Goal: Navigation & Orientation: Go to known website

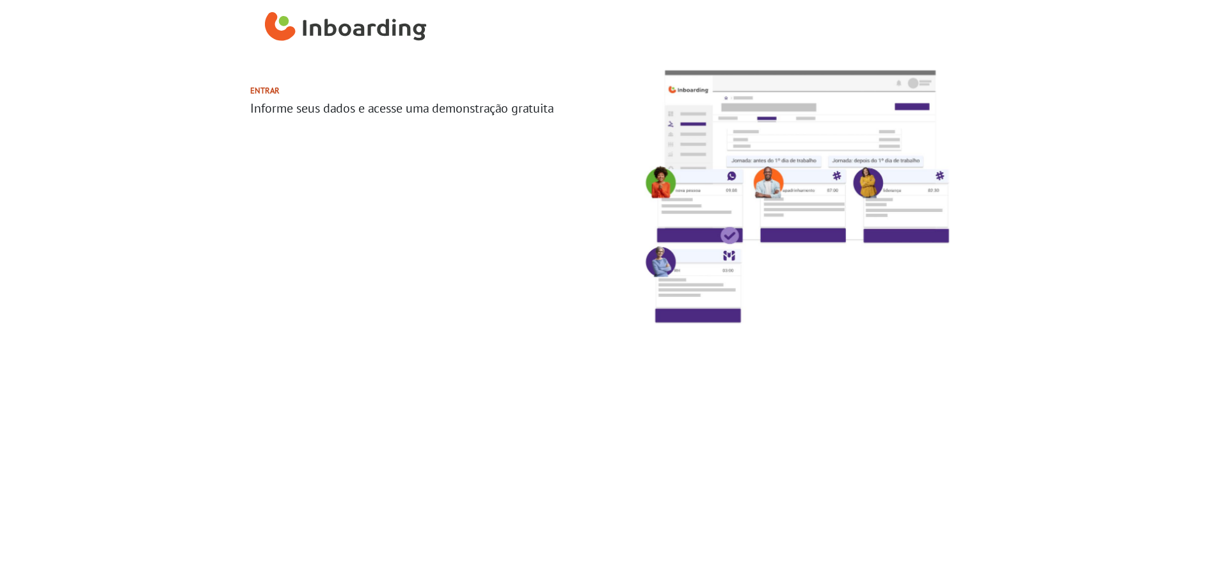
select select "BR"
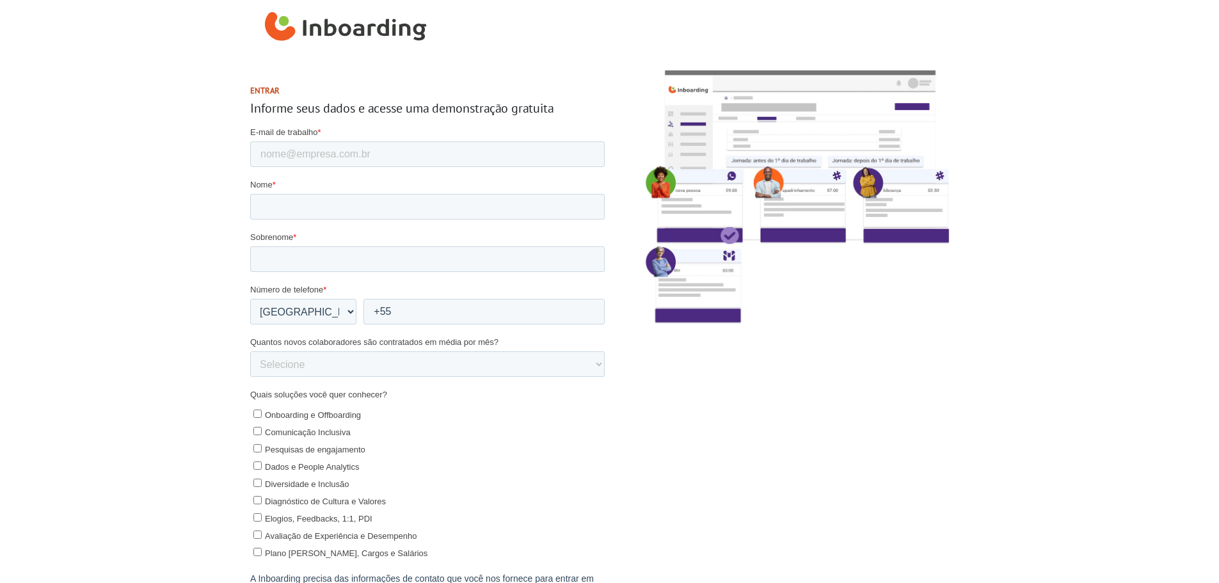
click at [332, 29] on img "Inboarding Home Page" at bounding box center [346, 27] width 162 height 38
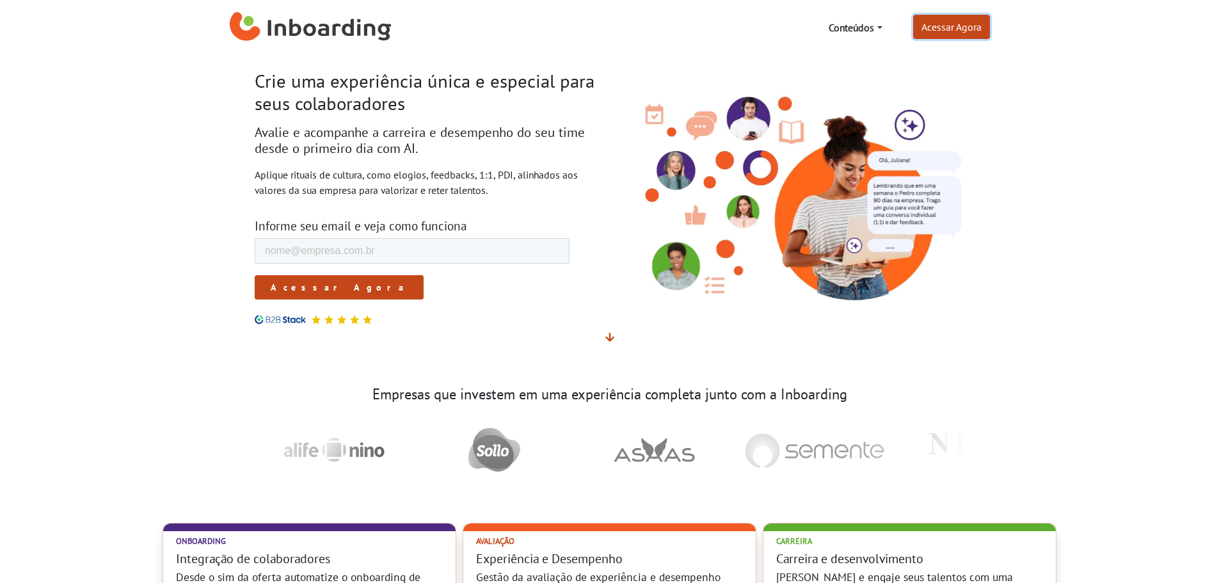
click at [968, 29] on link "Acessar Agora" at bounding box center [951, 27] width 77 height 24
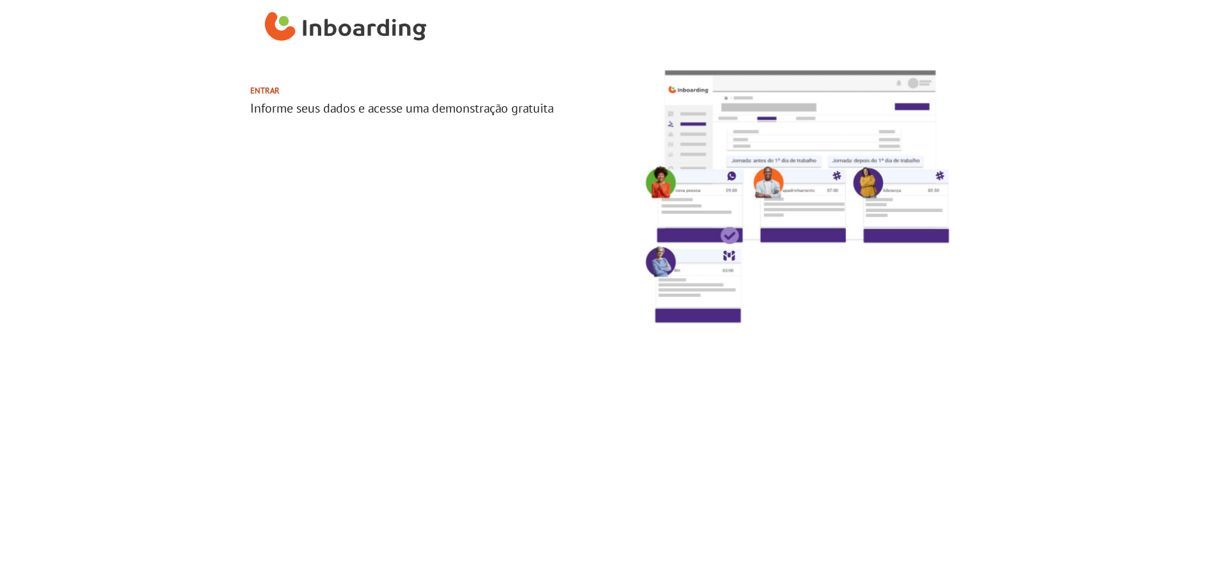
select select "BR"
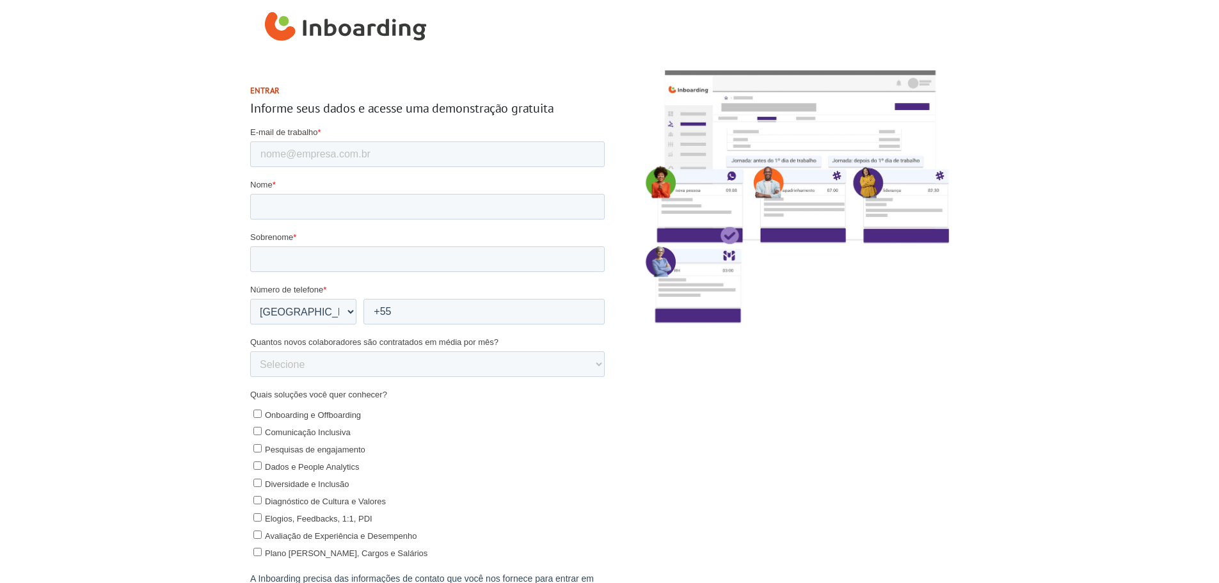
click at [324, 21] on img "Inboarding Home Page" at bounding box center [346, 27] width 162 height 38
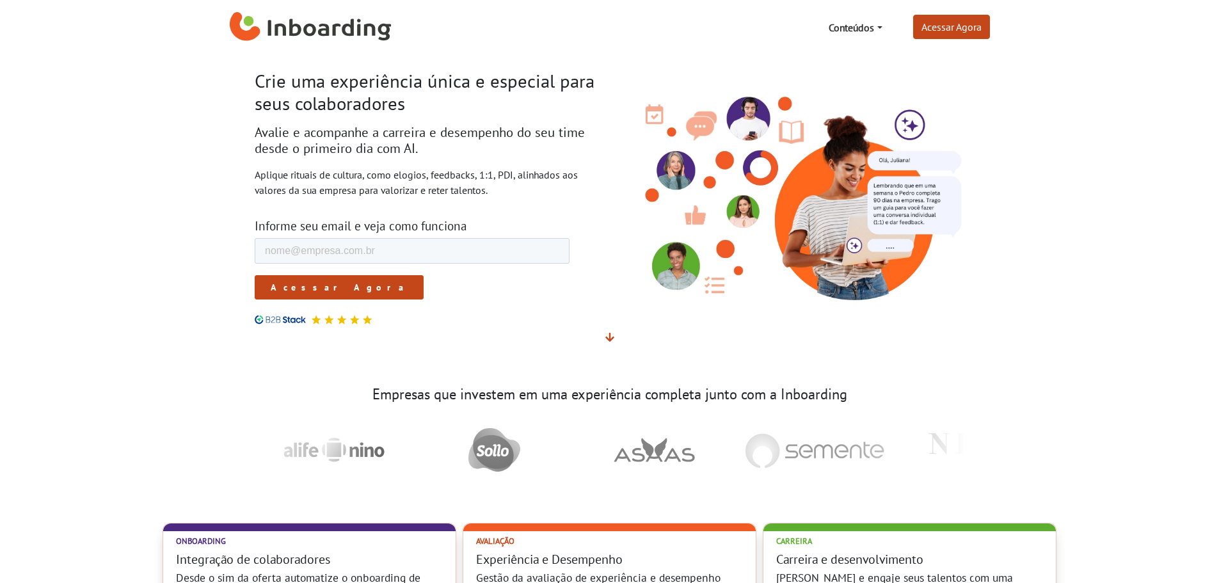
click at [940, 44] on nav "Conteúdos Blog Artigos para criar uma experiência única e especial E-books Crie…" at bounding box center [609, 27] width 781 height 55
click at [938, 34] on link "Acessar Agora" at bounding box center [951, 27] width 77 height 24
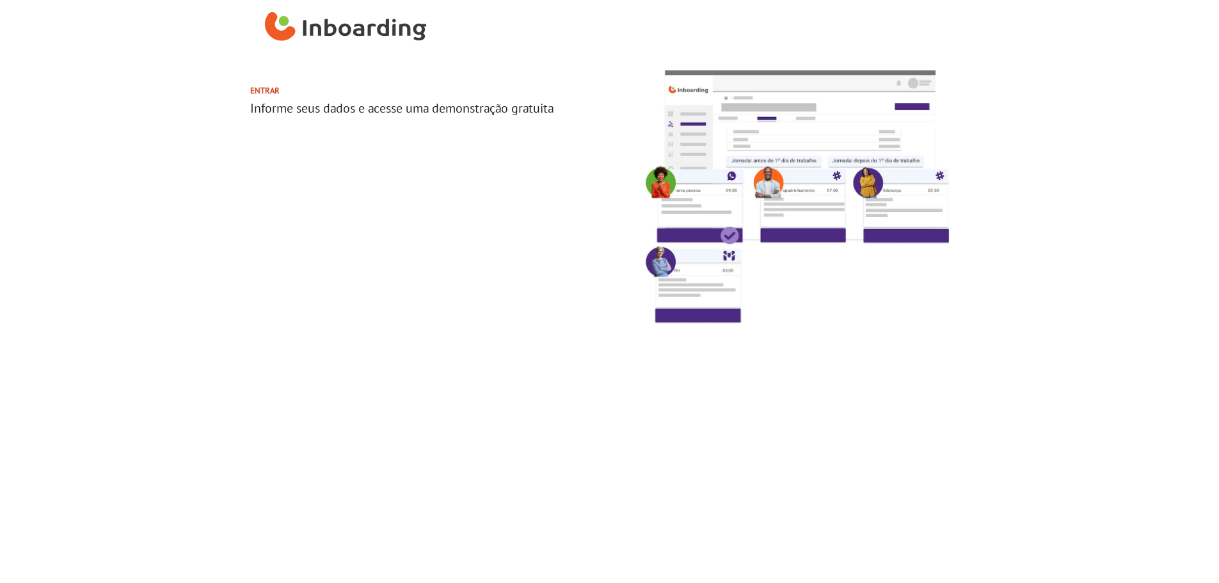
select select "BR"
